Goal: Task Accomplishment & Management: Manage account settings

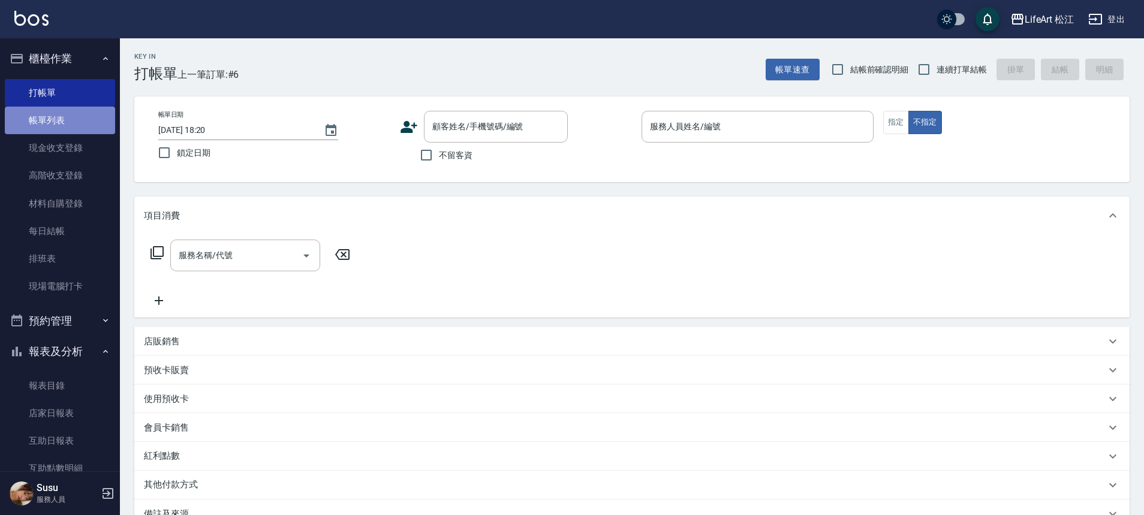
click at [79, 125] on link "帳單列表" at bounding box center [60, 121] width 110 height 28
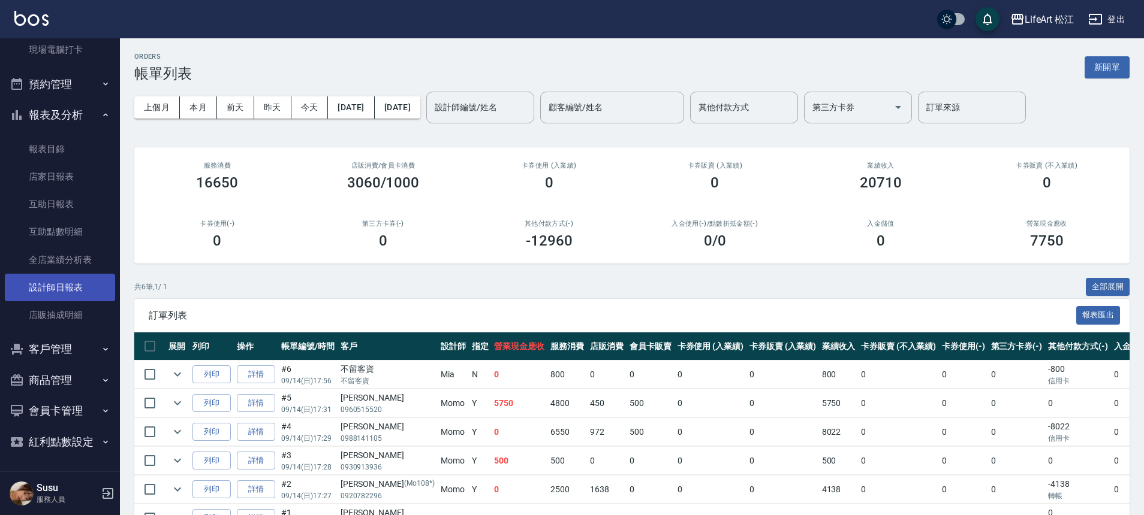
scroll to position [74, 0]
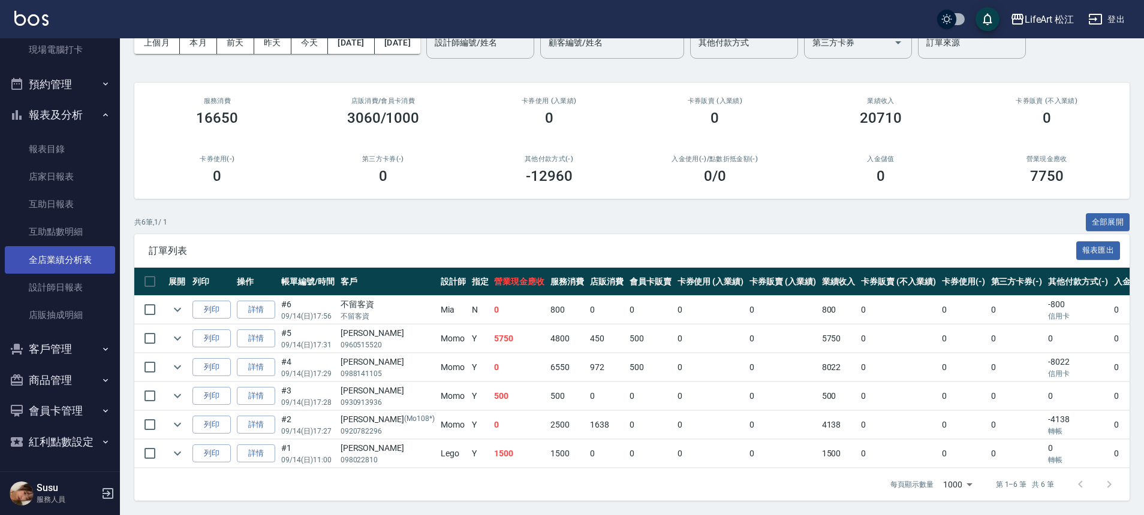
click at [44, 255] on link "全店業績分析表" at bounding box center [60, 260] width 110 height 28
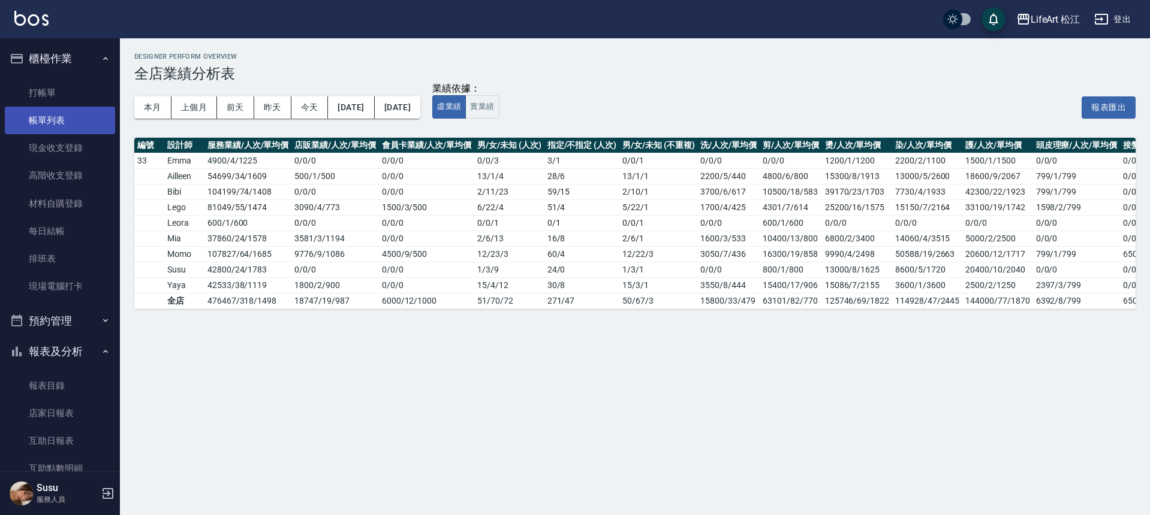
click at [70, 128] on link "帳單列表" at bounding box center [60, 121] width 110 height 28
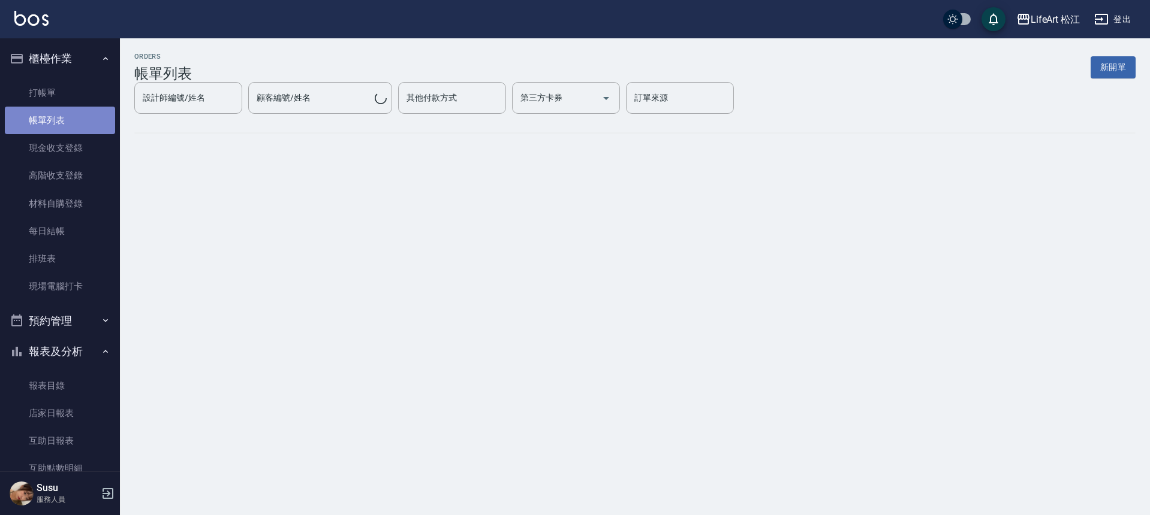
click at [64, 125] on link "帳單列表" at bounding box center [60, 121] width 110 height 28
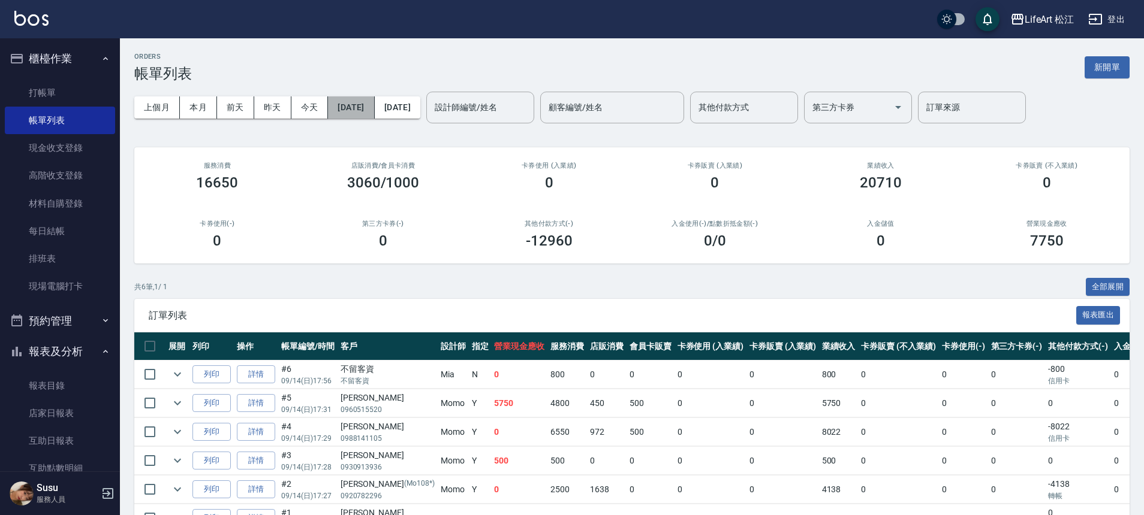
click at [371, 115] on button "[DATE]" at bounding box center [351, 108] width 46 height 22
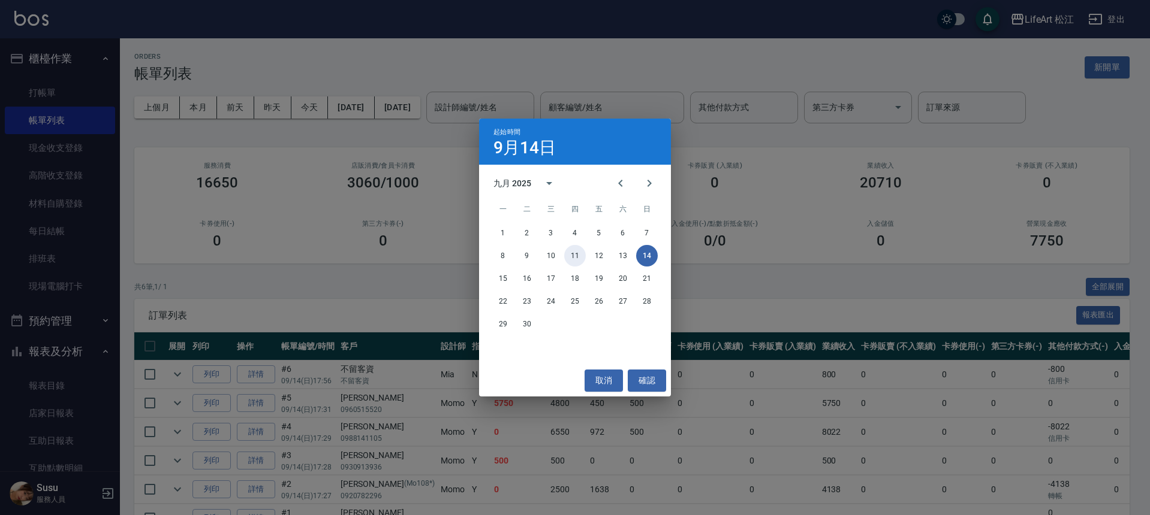
click at [577, 256] on button "11" at bounding box center [575, 256] width 22 height 22
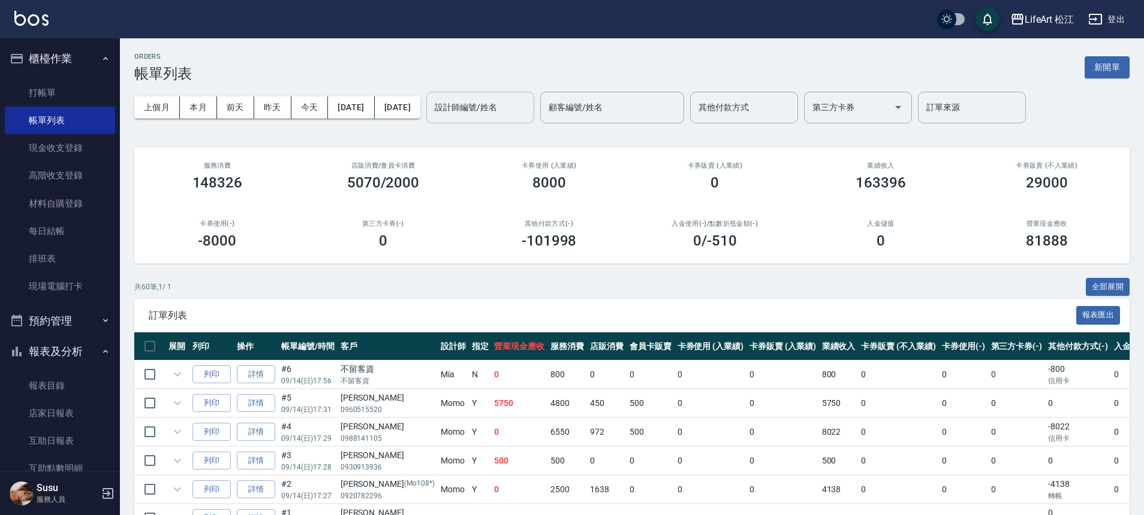
click at [519, 105] on div "設計師編號/姓名 設計師編號/姓名" at bounding box center [480, 108] width 108 height 32
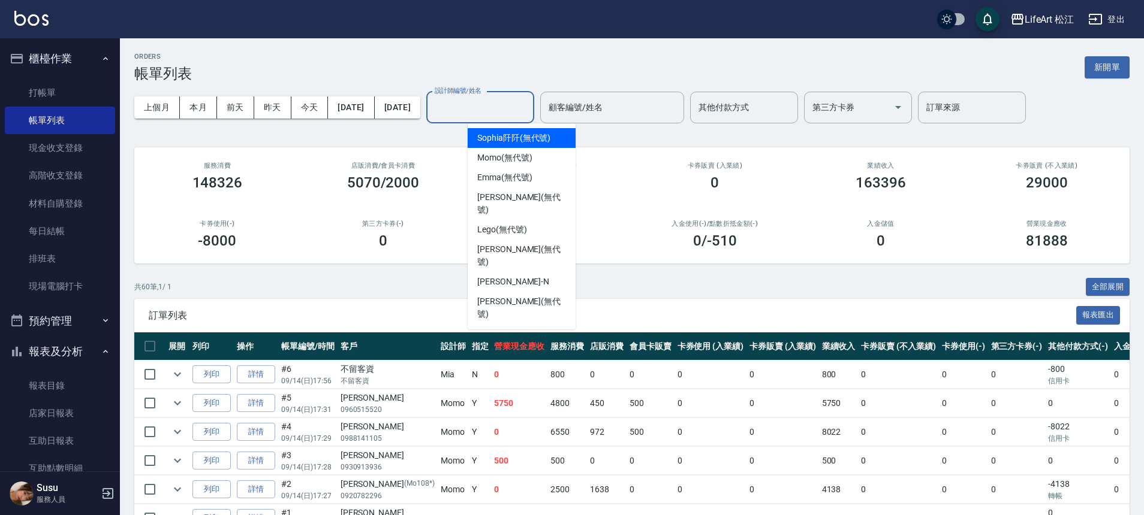
click at [521, 103] on div "設計師編號/姓名 設計師編號/姓名" at bounding box center [480, 108] width 108 height 32
click at [515, 161] on span "Momo (無代號)" at bounding box center [504, 158] width 55 height 13
type input "Momo(無代號)"
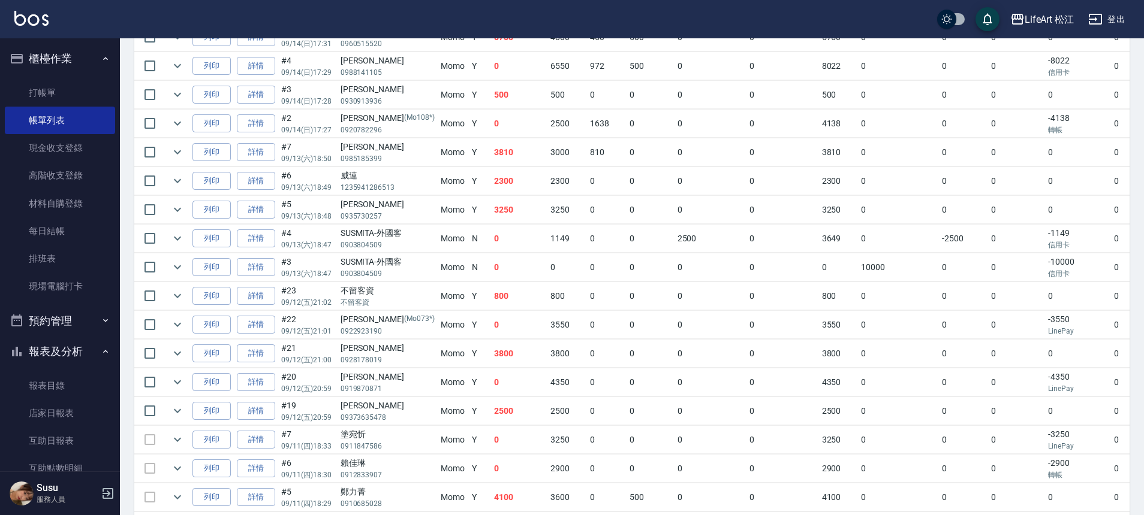
scroll to position [390, 0]
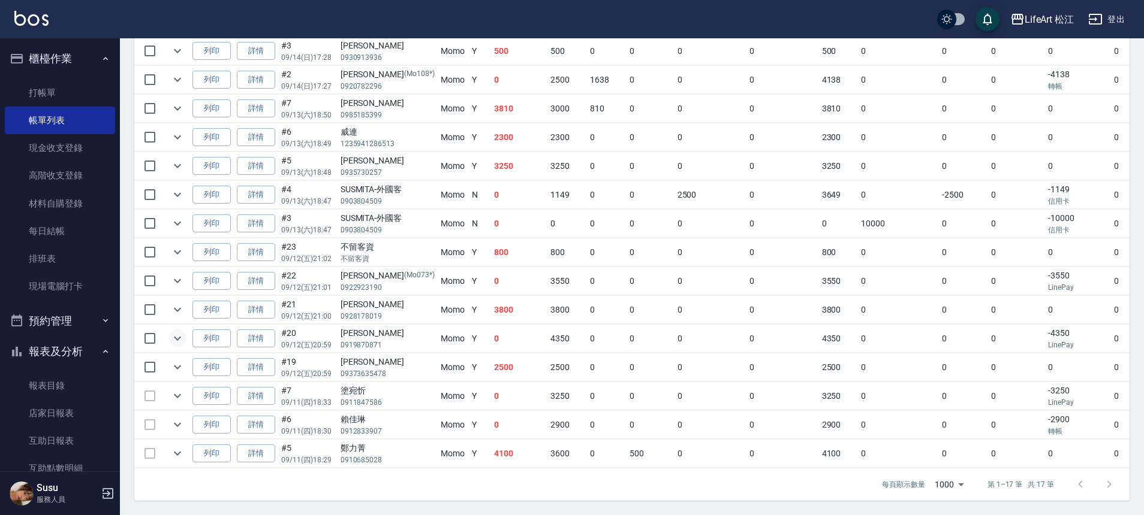
click at [176, 331] on icon "expand row" at bounding box center [177, 338] width 14 height 14
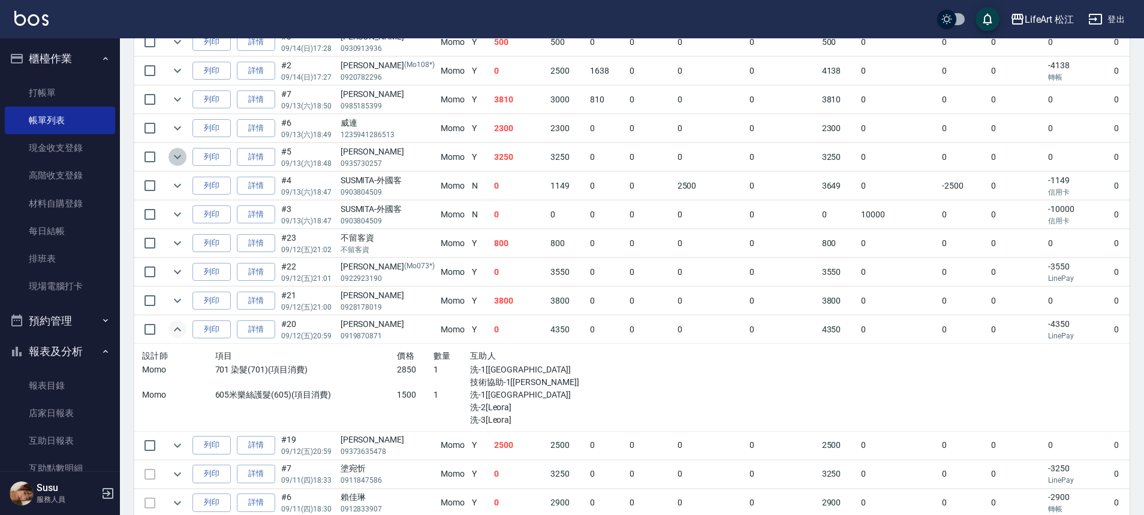
click at [174, 155] on icon "expand row" at bounding box center [177, 157] width 7 height 4
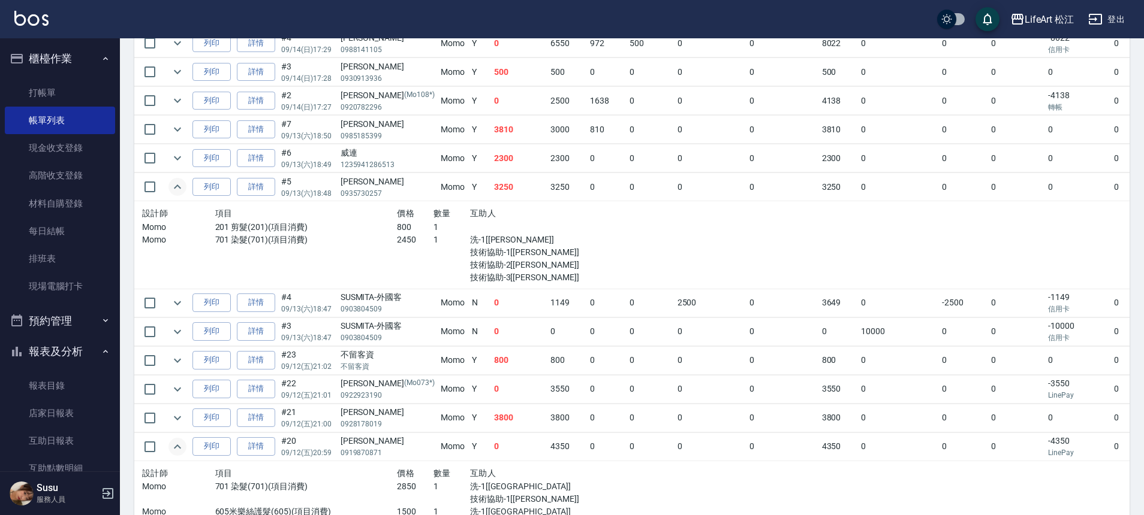
scroll to position [302, 0]
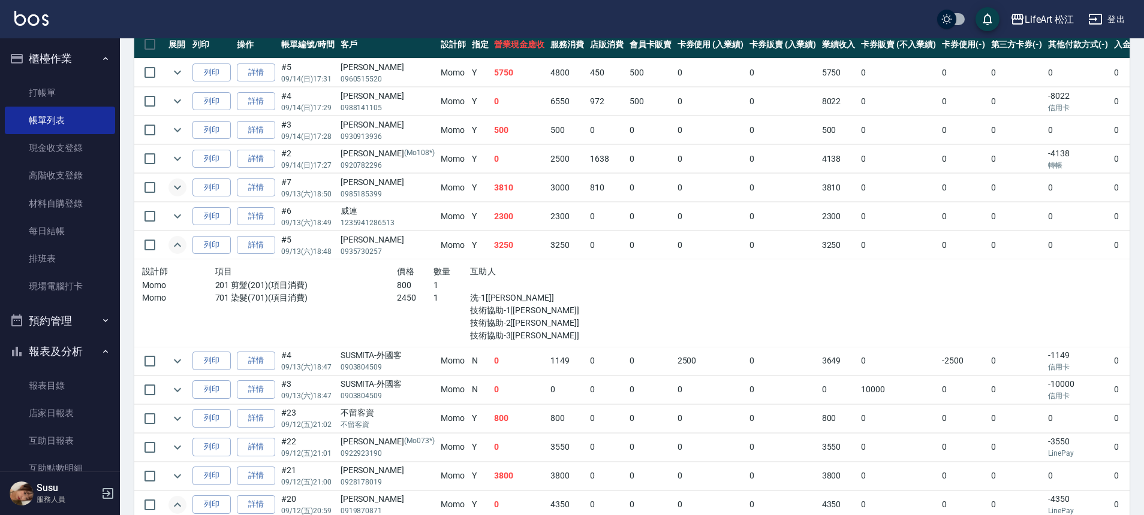
click at [176, 191] on icon "expand row" at bounding box center [177, 187] width 14 height 14
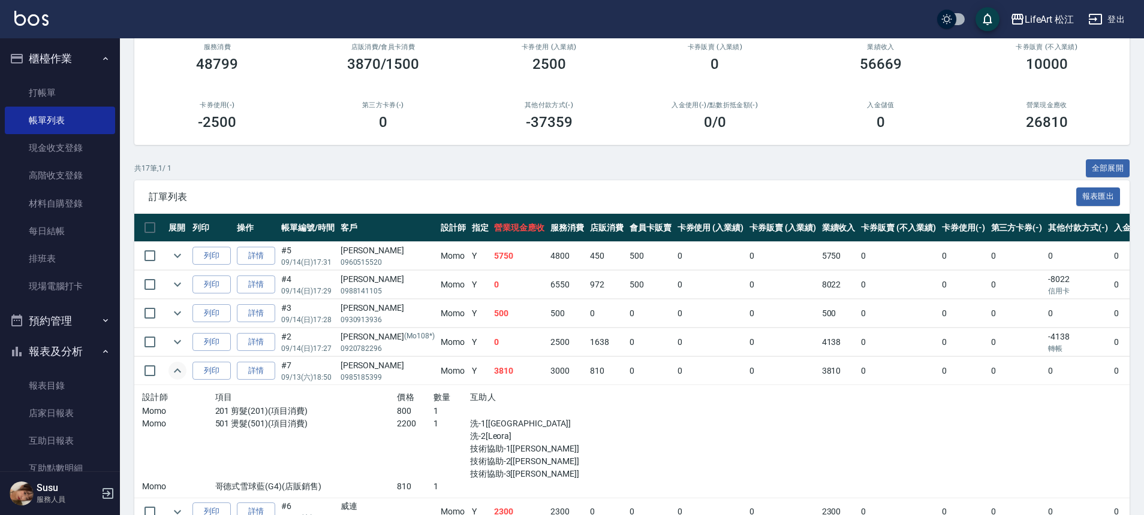
scroll to position [112, 0]
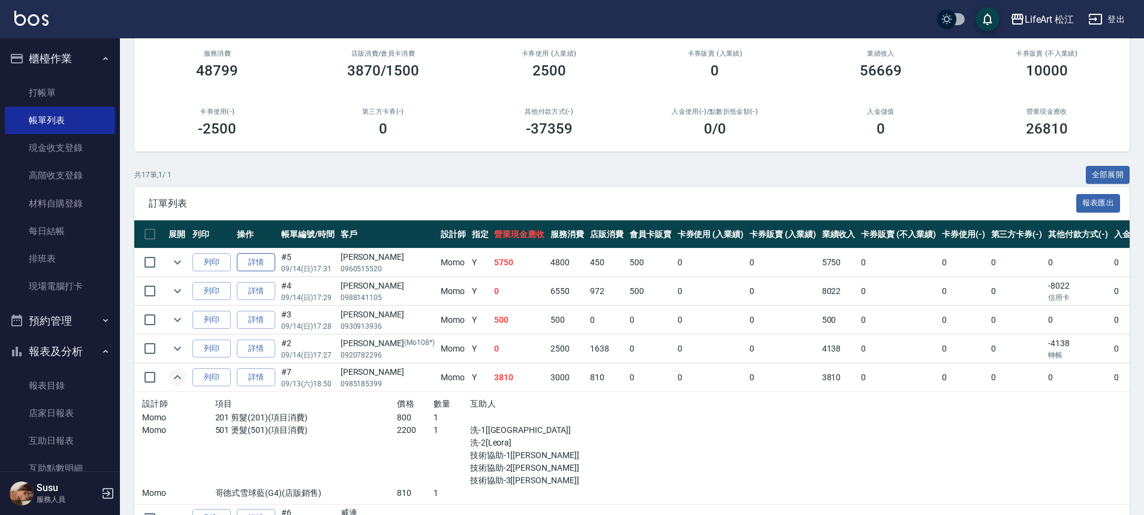
click at [271, 266] on link "詳情" at bounding box center [256, 263] width 38 height 19
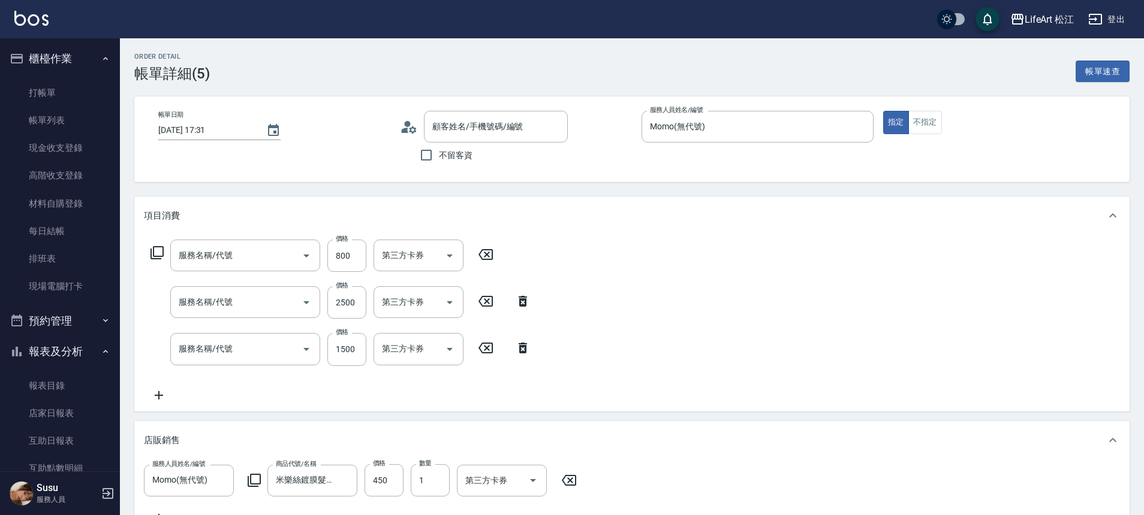
type input "[DATE] 17:31"
type input "Momo(無代號)"
type input "10"
type input "米樂絲鍍膜髮膜"
type input "FB/Instagram"
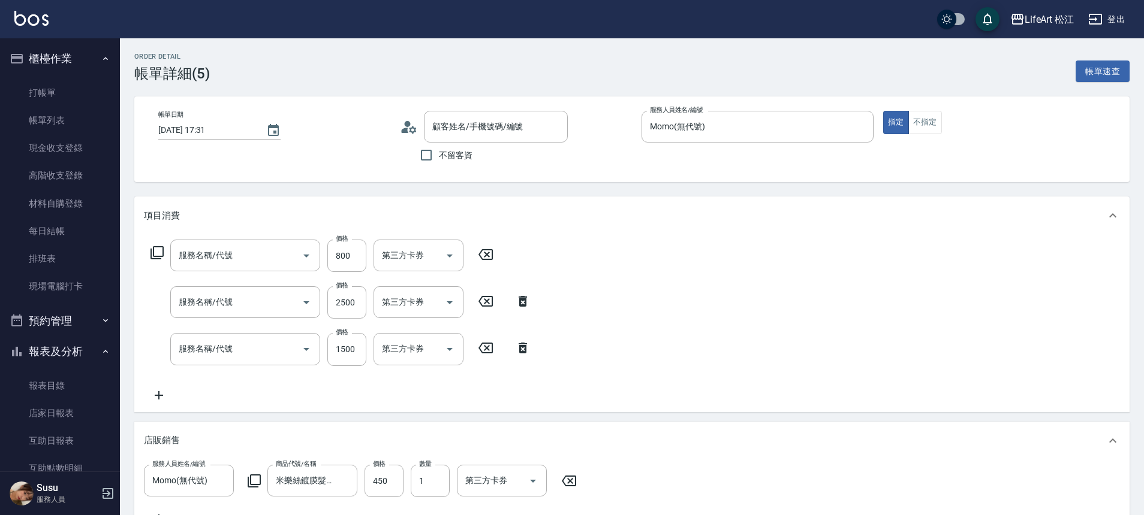
type input "201 剪髮(201)"
type input "701 染髮(701)"
type input "605米樂絲護髮(605)"
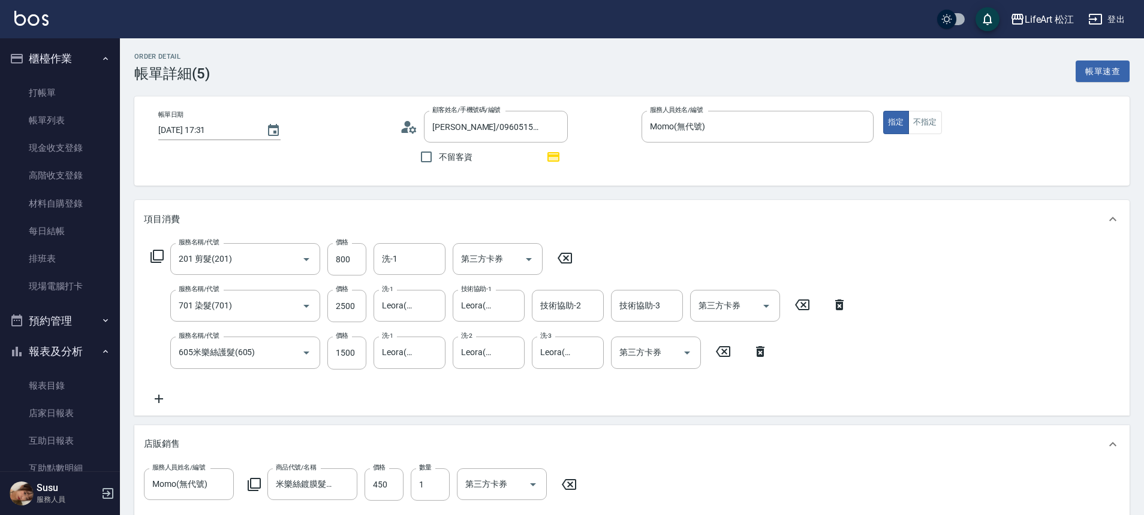
type input "[PERSON_NAME]/0960515520/"
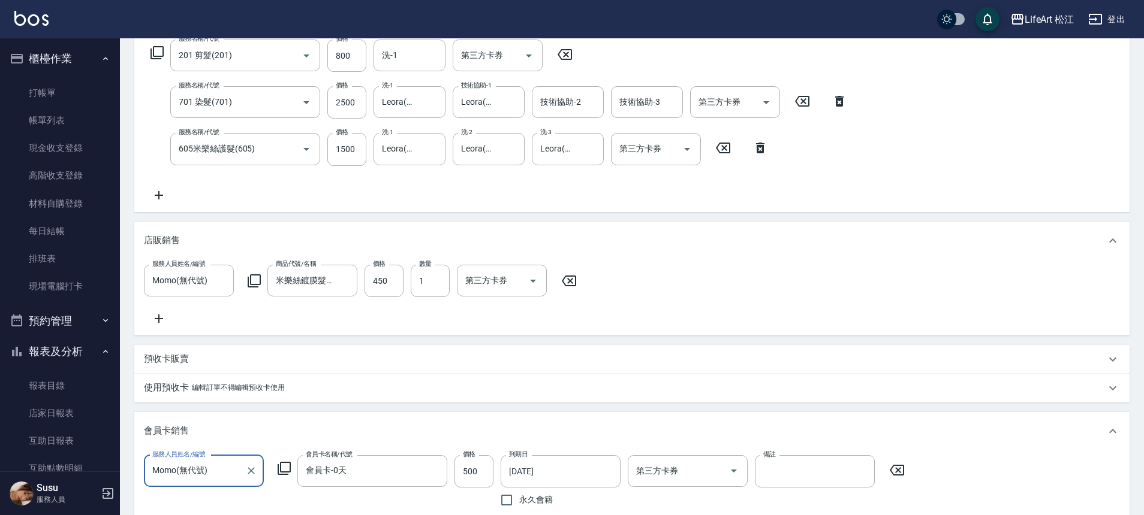
scroll to position [423, 0]
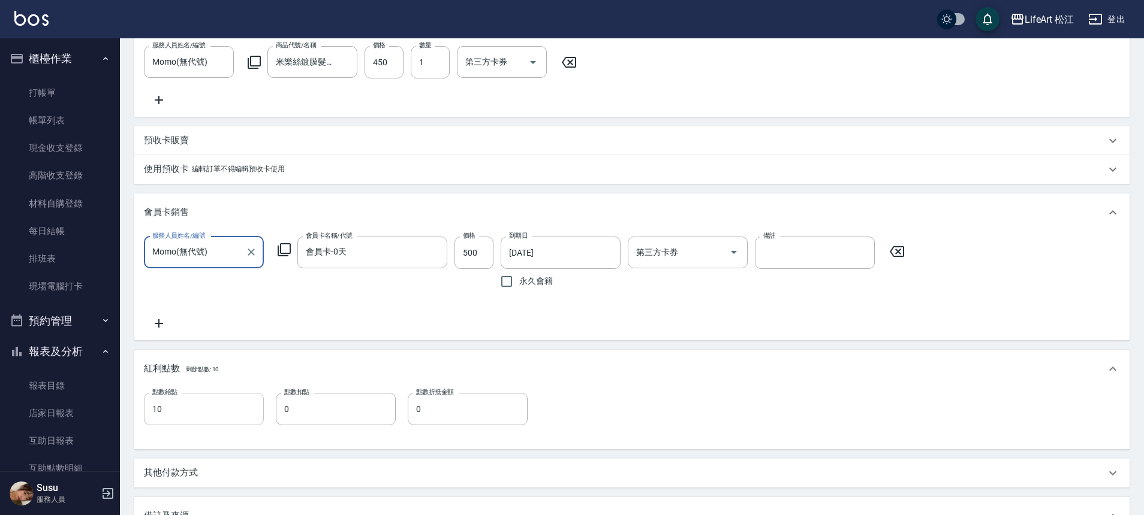
click at [159, 426] on input "10" at bounding box center [204, 409] width 120 height 32
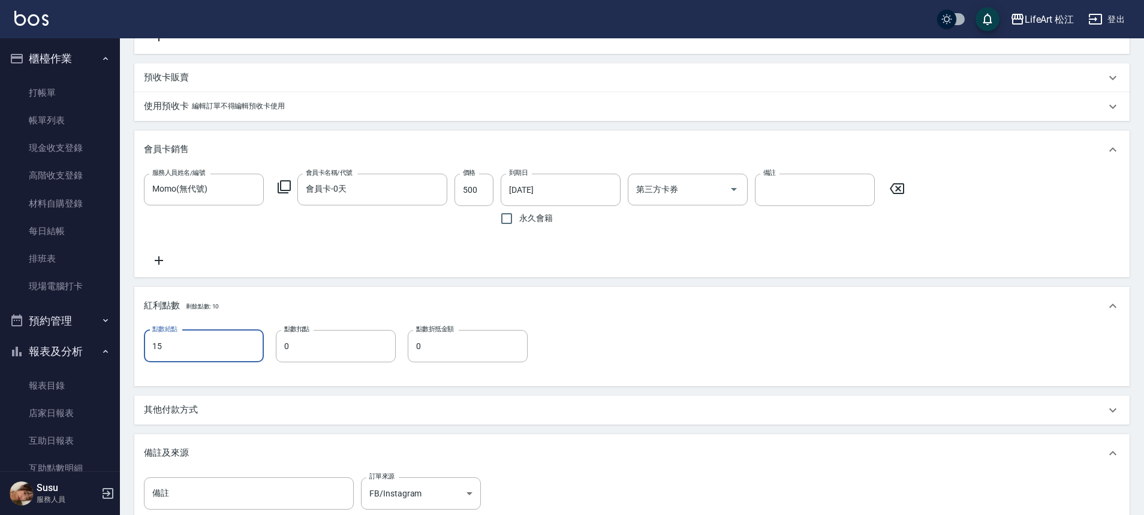
scroll to position [652, 0]
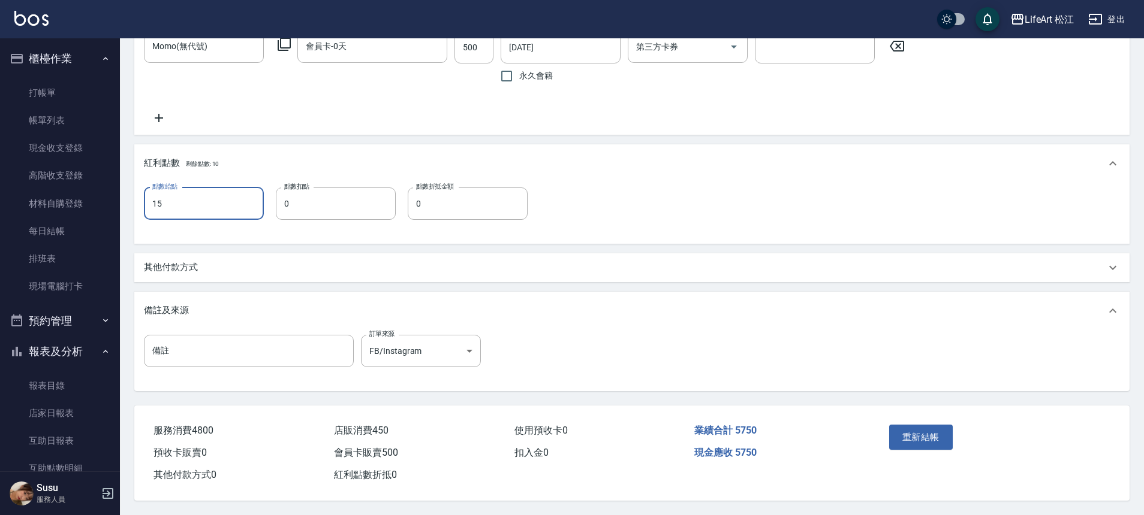
type input "15"
click at [921, 445] on div "重新結帳" at bounding box center [938, 446] width 108 height 52
click at [921, 441] on button "重新結帳" at bounding box center [921, 437] width 64 height 25
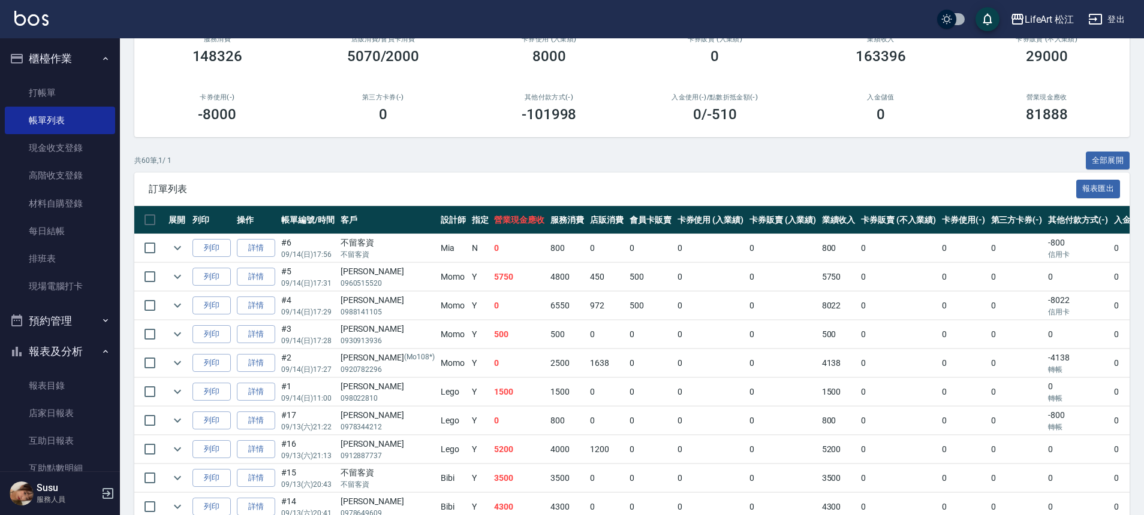
scroll to position [158, 0]
